Goal: Check status: Check status

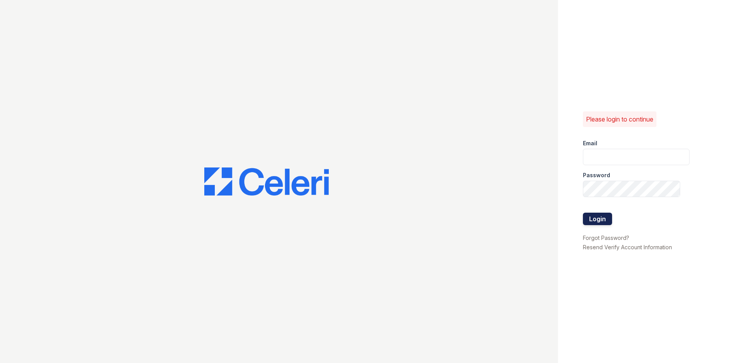
type input "[EMAIL_ADDRESS][DOMAIN_NAME]"
click at [600, 218] on button "Login" at bounding box center [597, 218] width 29 height 12
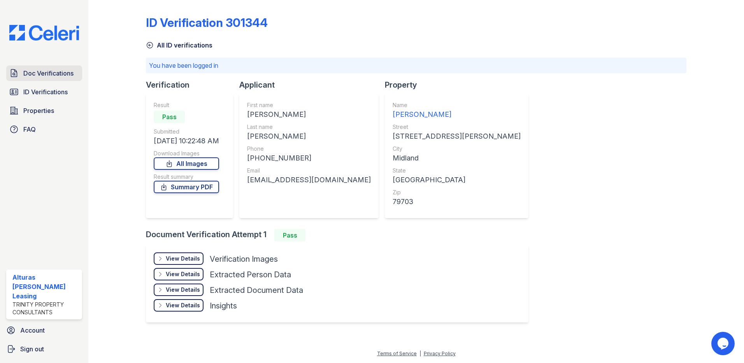
click at [65, 75] on span "Doc Verifications" at bounding box center [48, 72] width 50 height 9
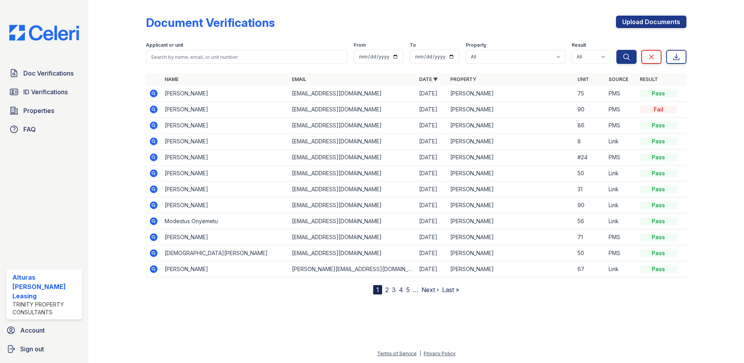
click at [152, 106] on icon at bounding box center [154, 109] width 8 height 8
